Goal: Task Accomplishment & Management: Manage account settings

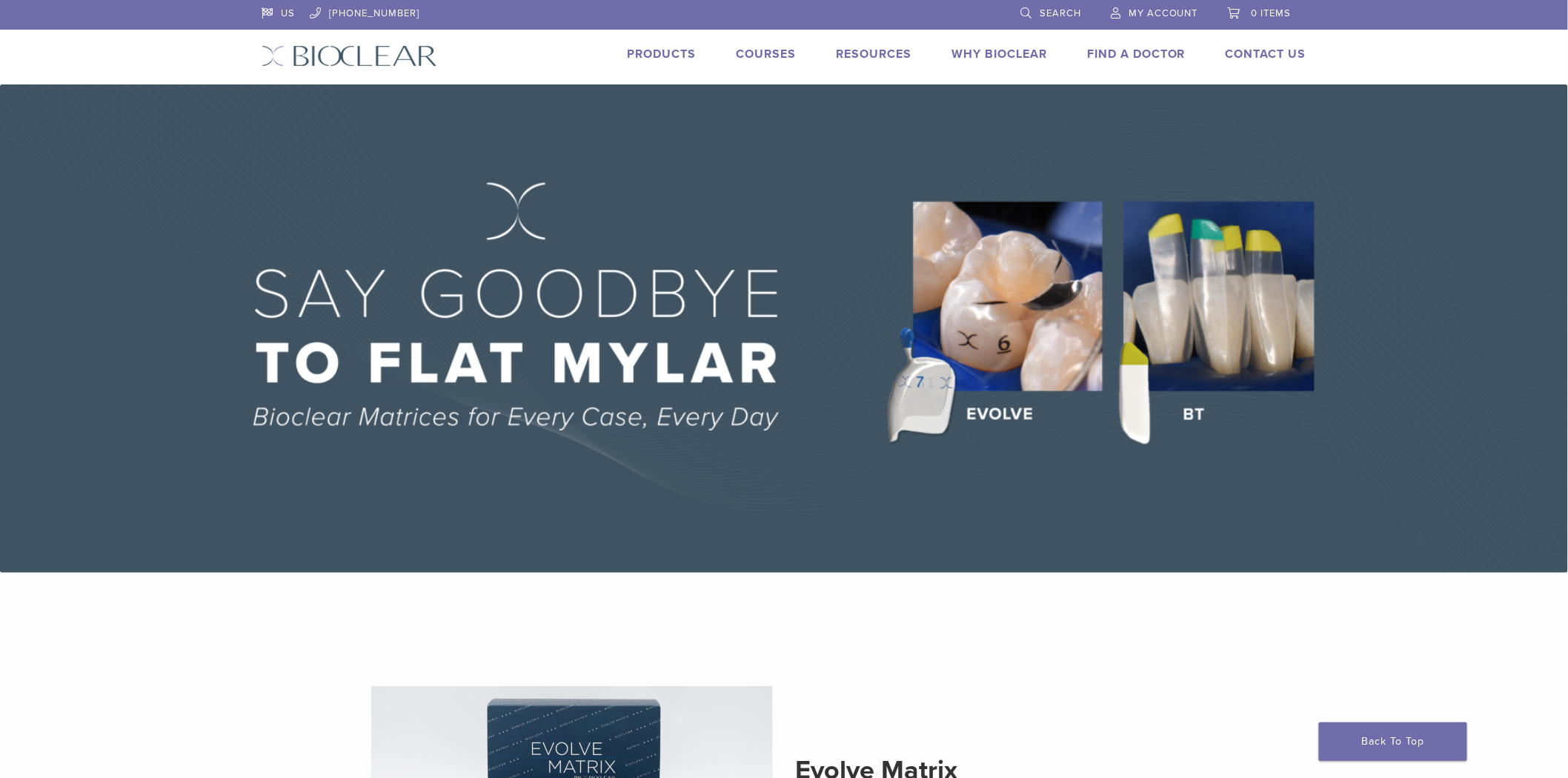
click at [1175, 14] on span "My Account" at bounding box center [1163, 14] width 69 height 12
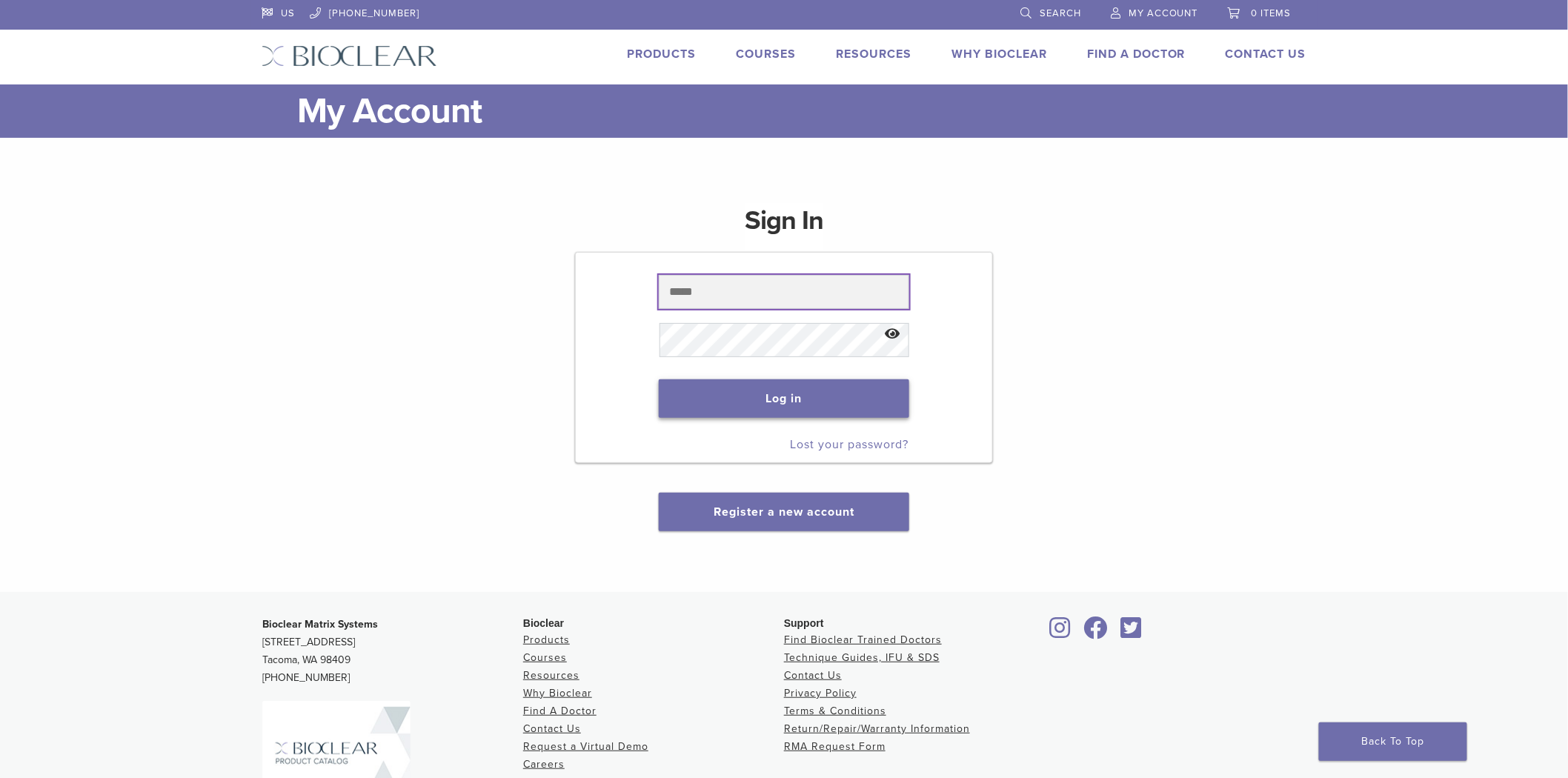
type input "**********"
click at [739, 397] on button "Log in" at bounding box center [784, 398] width 249 height 39
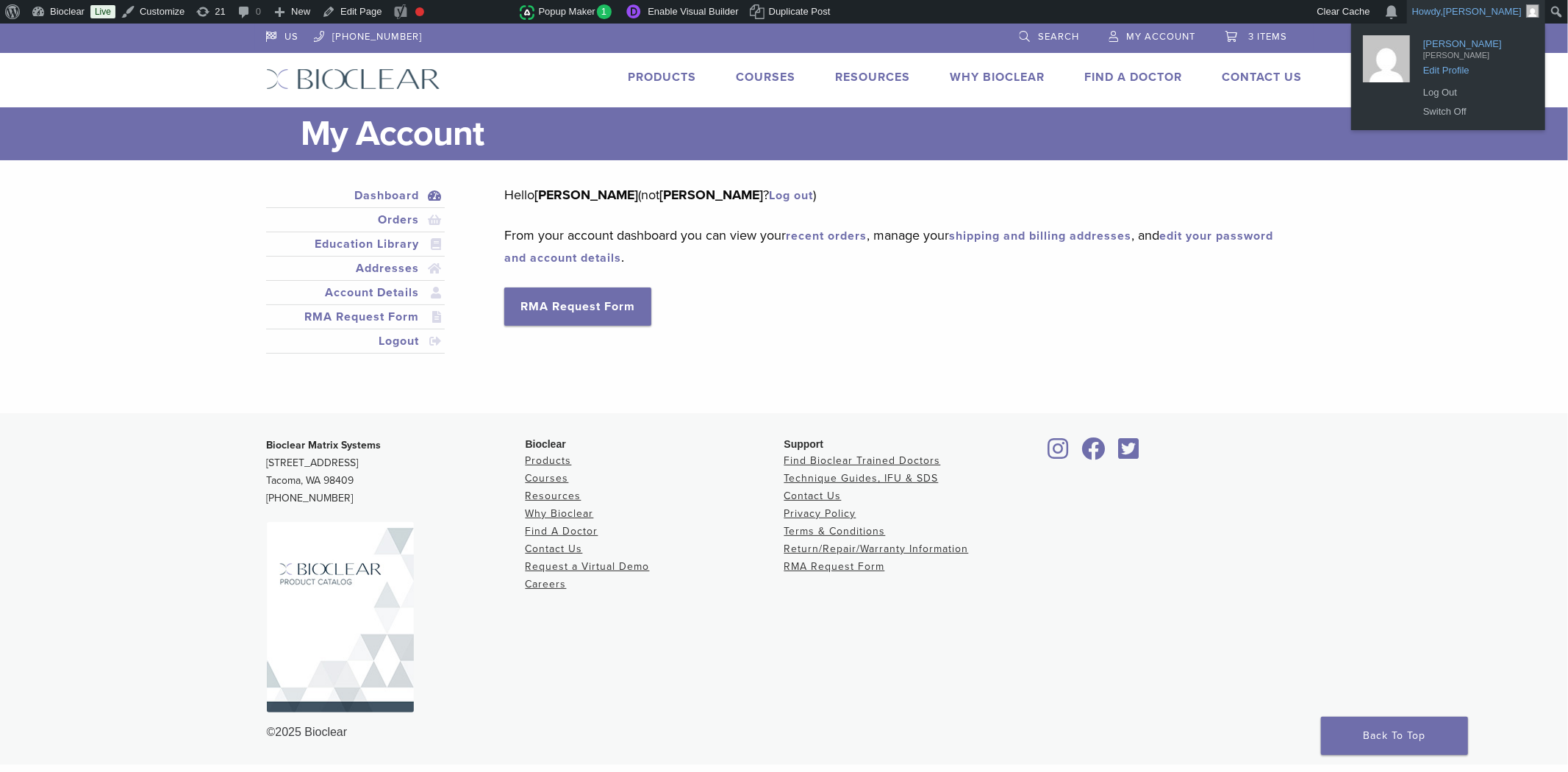
click at [1460, 66] on span "Edit Profile" at bounding box center [1474, 65] width 103 height 14
